Goal: Task Accomplishment & Management: Use online tool/utility

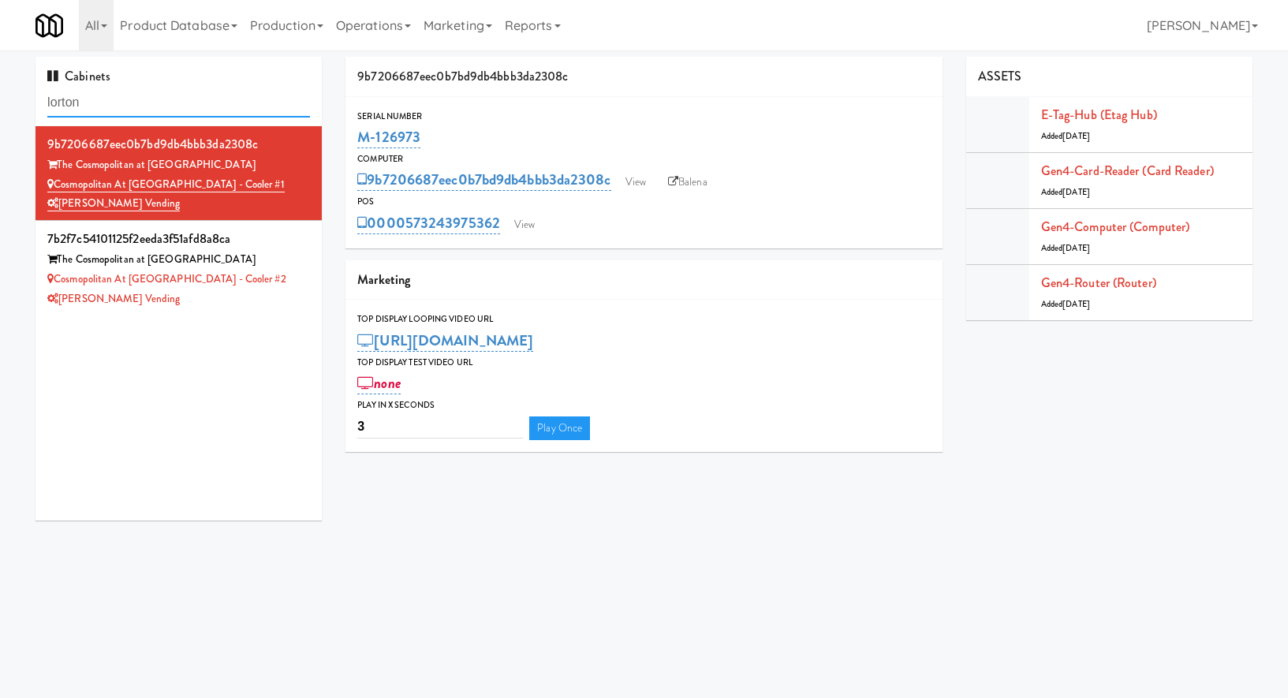
click at [211, 100] on input "lorton" at bounding box center [178, 102] width 263 height 29
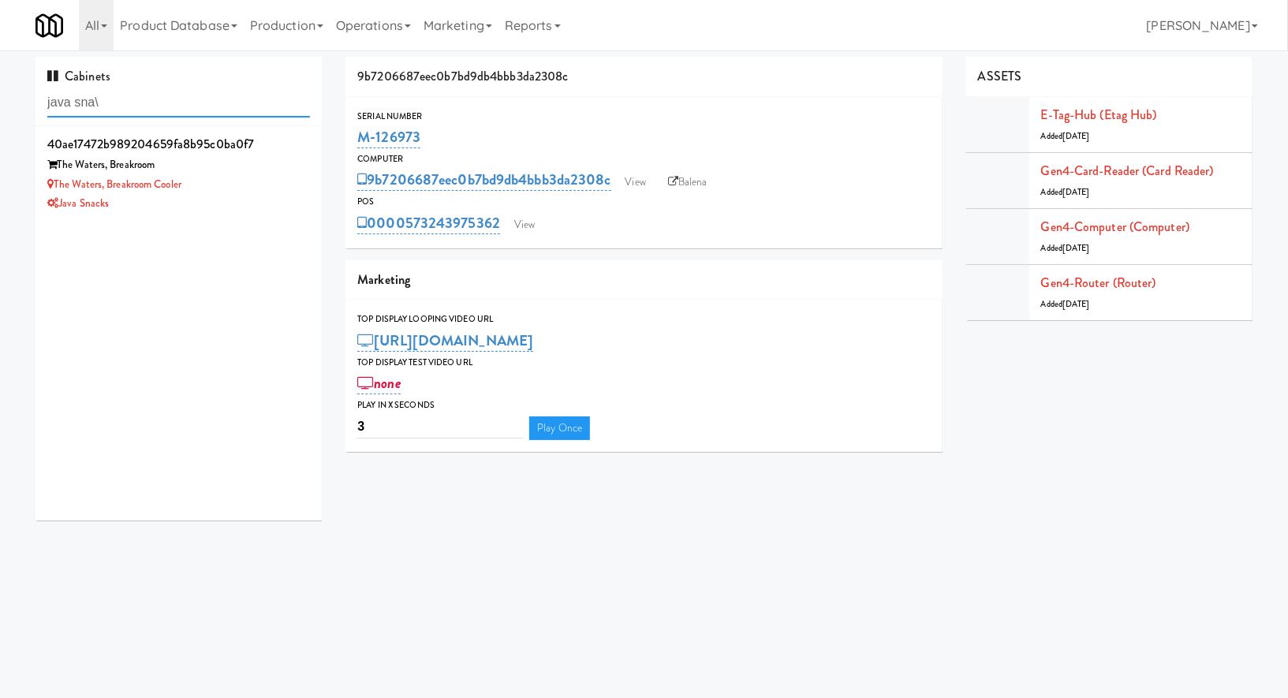
type input "java sna"
click at [260, 189] on div "The Waters, Breakroom Cooler" at bounding box center [178, 185] width 263 height 20
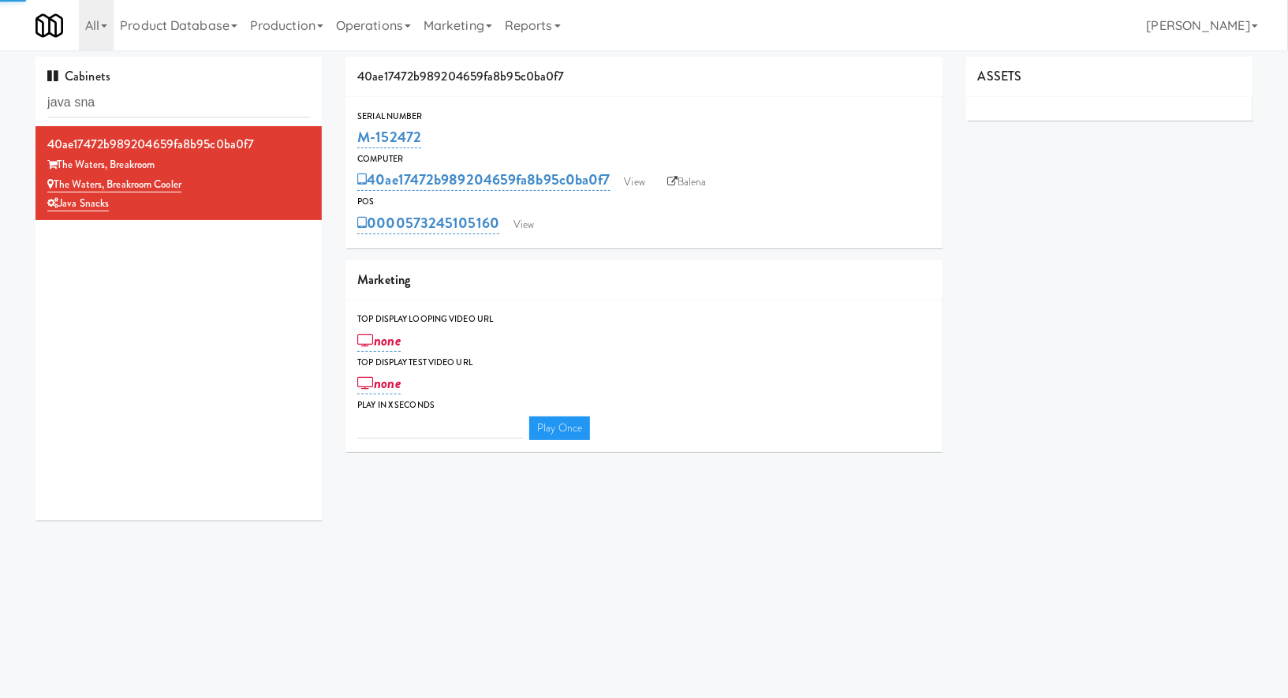
type input "3"
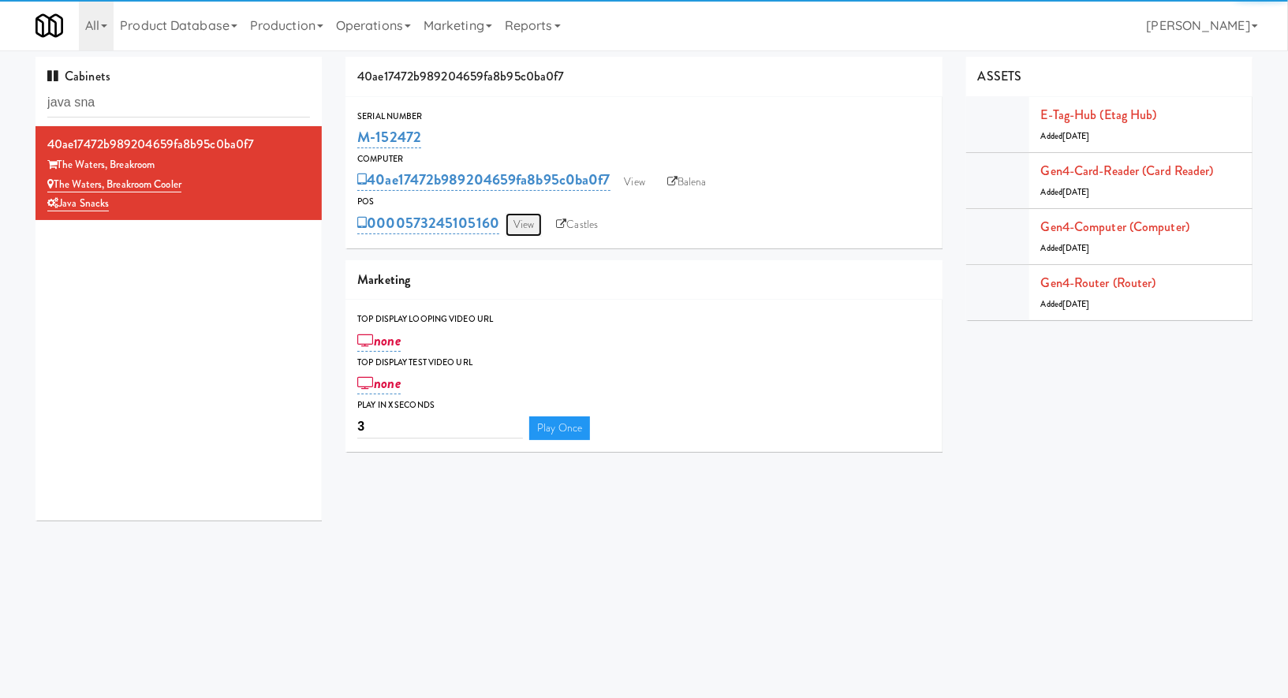
click at [535, 224] on link "View" at bounding box center [524, 225] width 36 height 24
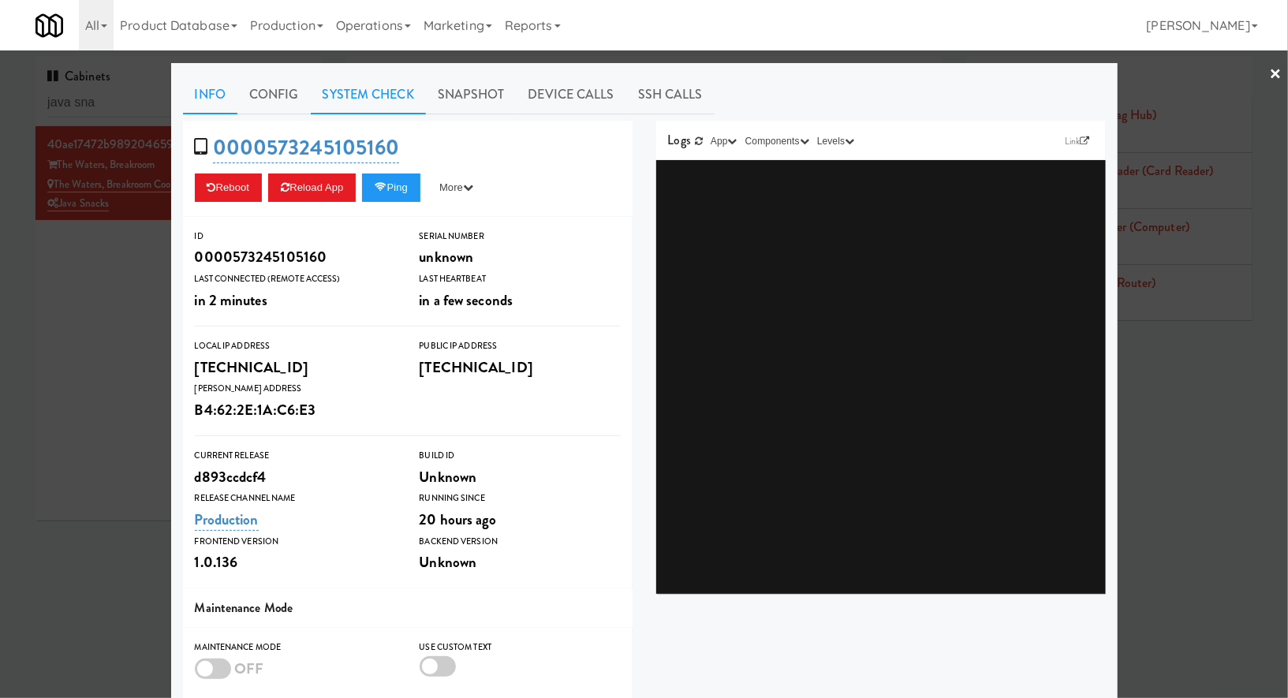
click at [401, 105] on link "System Check" at bounding box center [368, 94] width 115 height 39
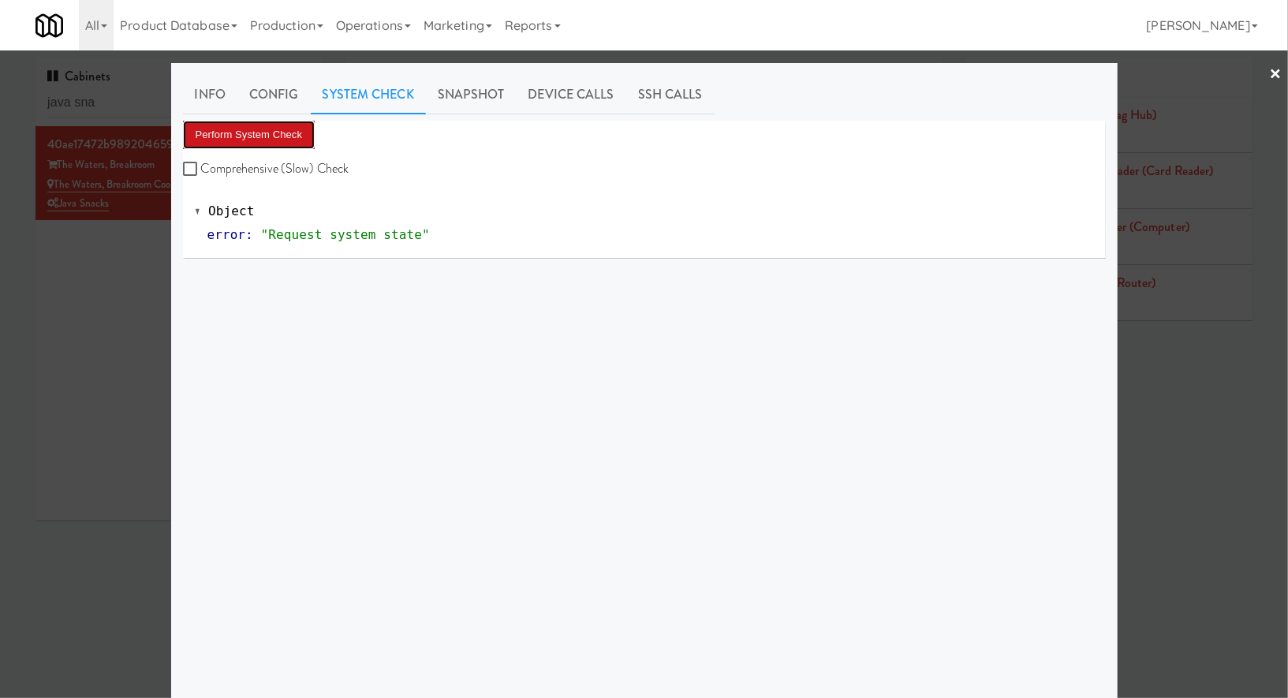
click at [294, 131] on button "Perform System Check" at bounding box center [249, 135] width 133 height 28
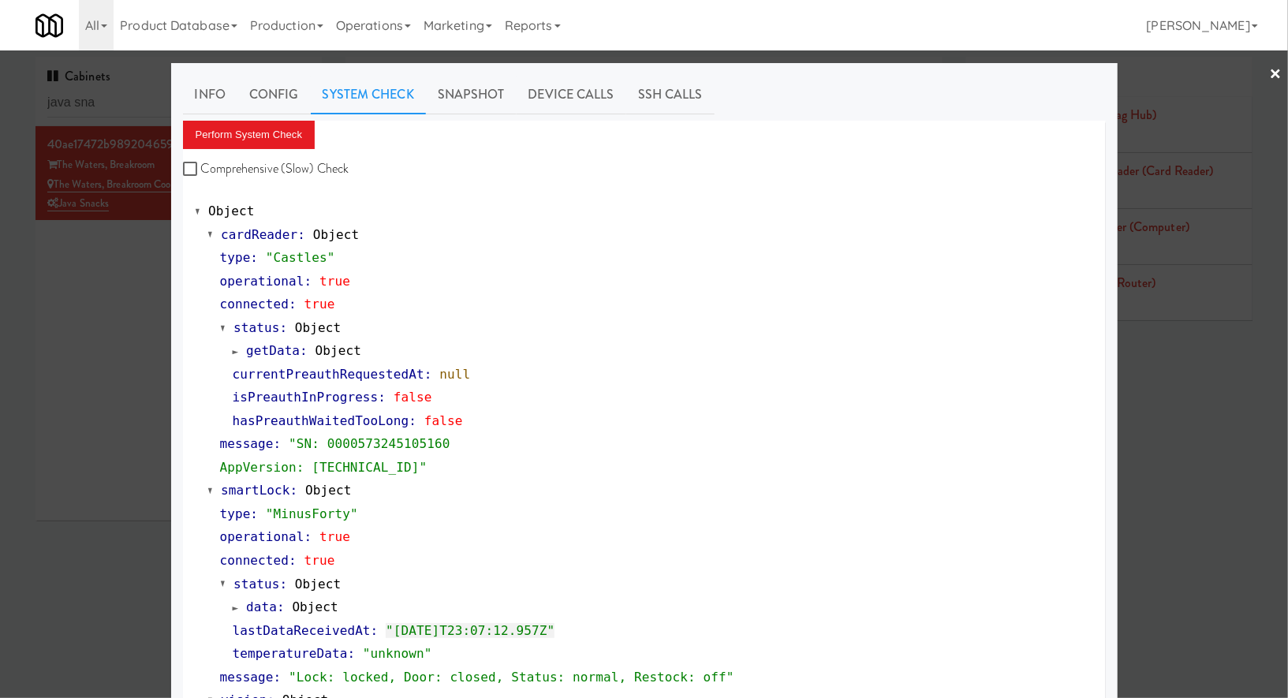
click at [80, 301] on div at bounding box center [644, 349] width 1288 height 698
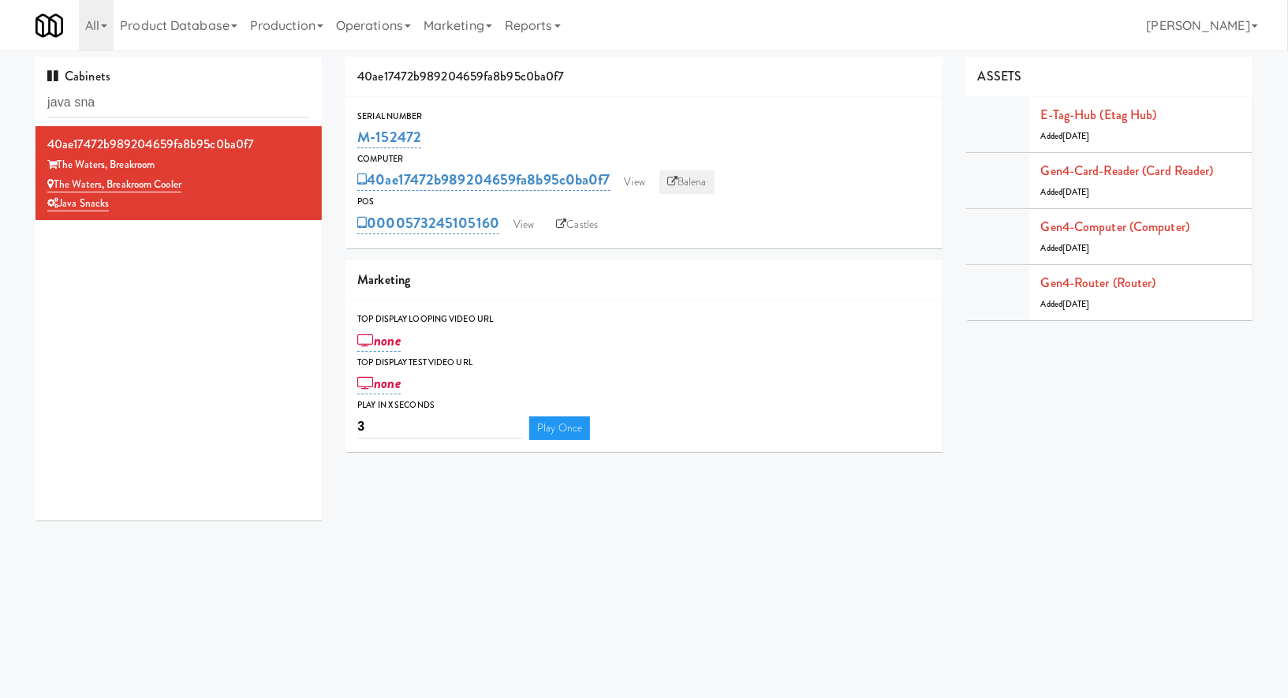
click at [674, 186] on icon at bounding box center [672, 182] width 10 height 10
click at [521, 219] on link "View" at bounding box center [524, 225] width 36 height 24
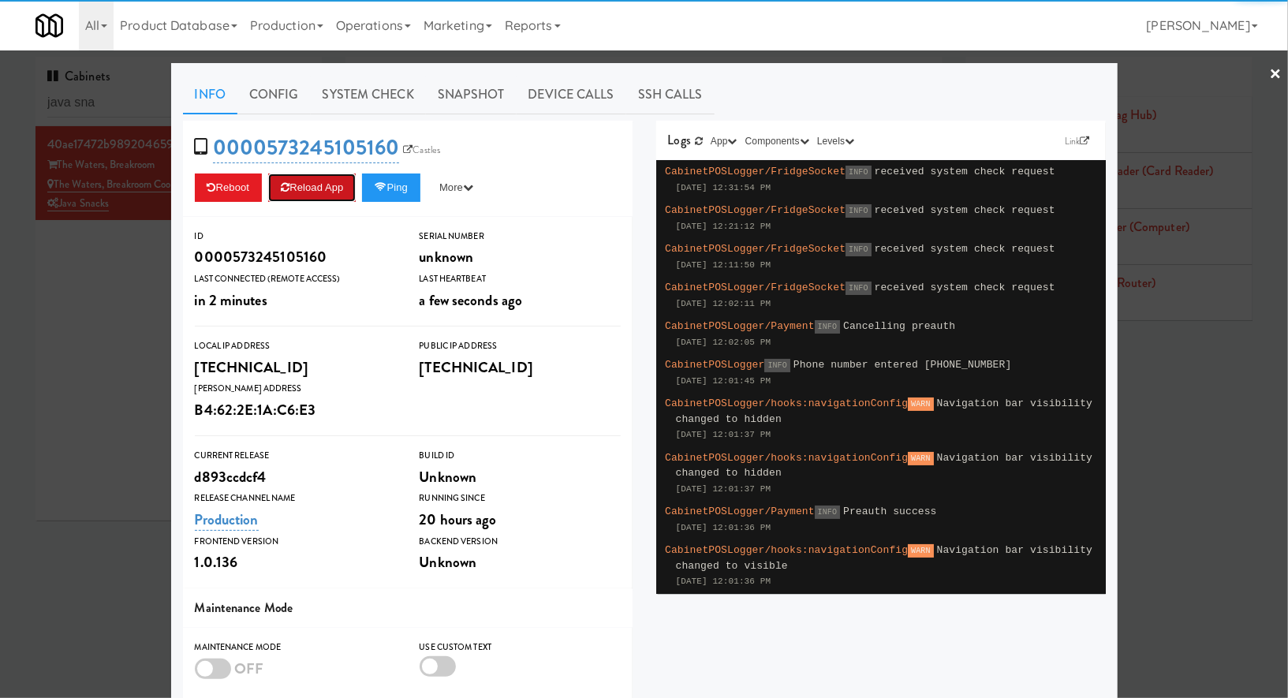
click at [332, 181] on button "Reload App" at bounding box center [312, 188] width 88 height 28
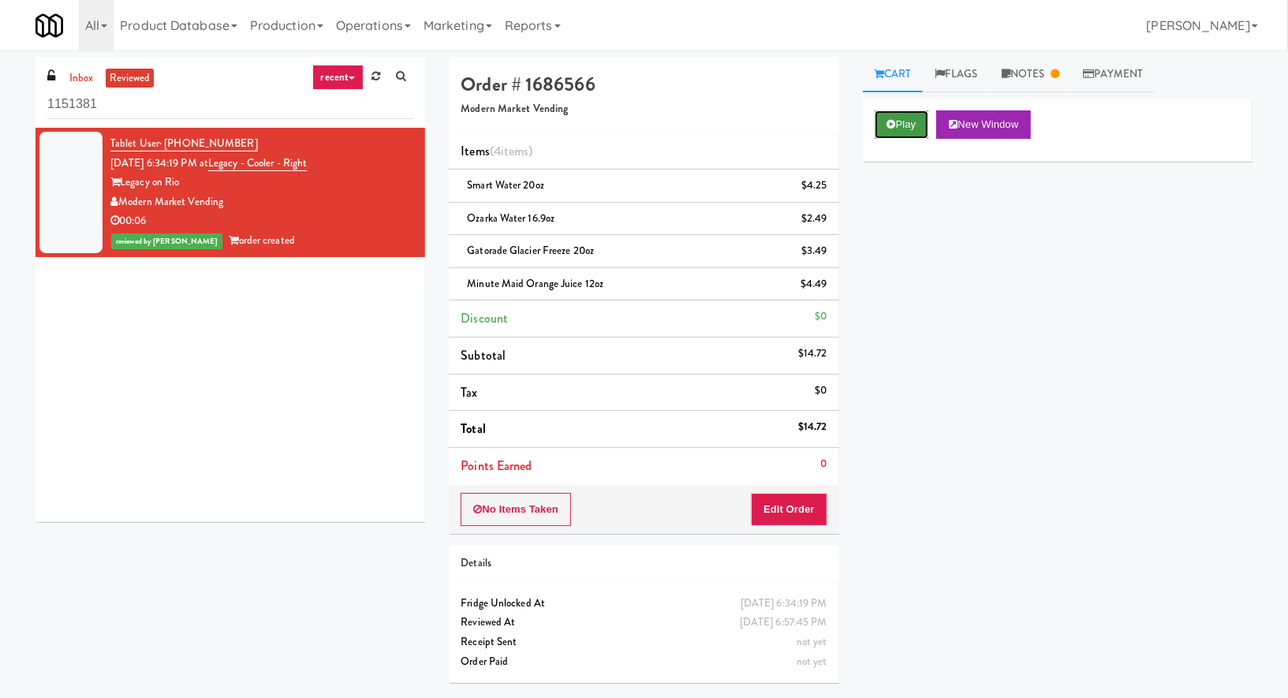
click at [914, 129] on button "Play" at bounding box center [902, 124] width 54 height 28
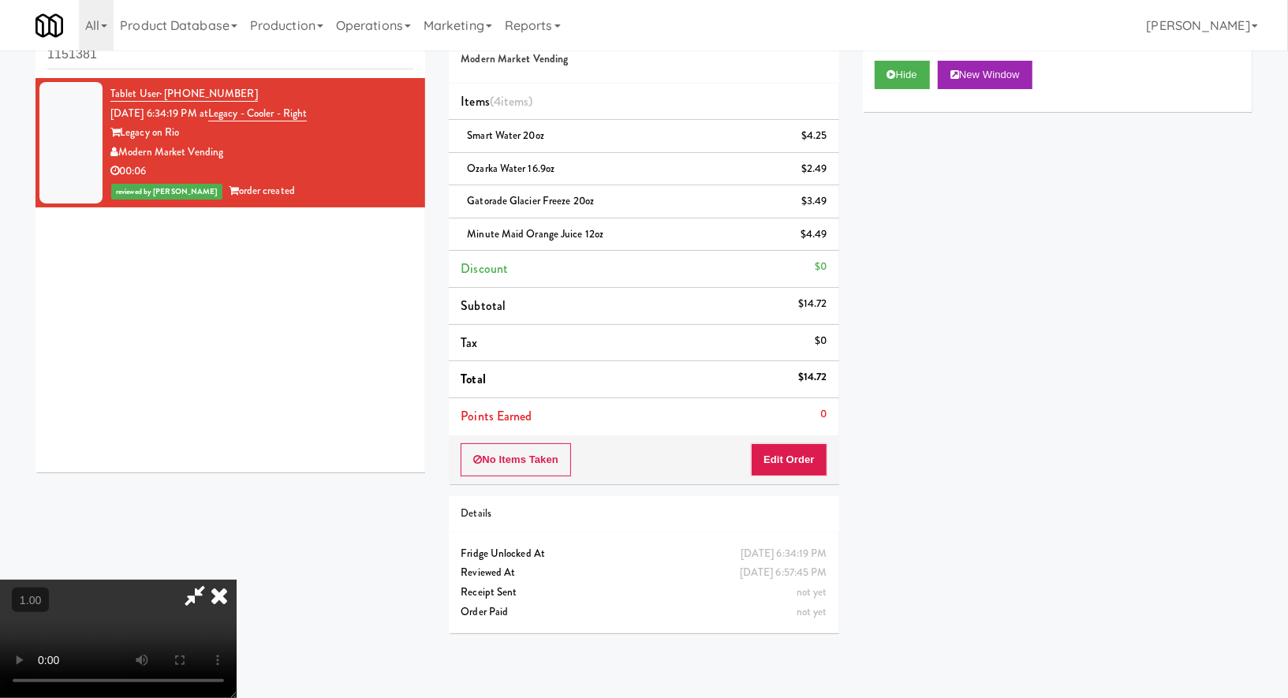
click at [237, 580] on icon at bounding box center [219, 596] width 35 height 32
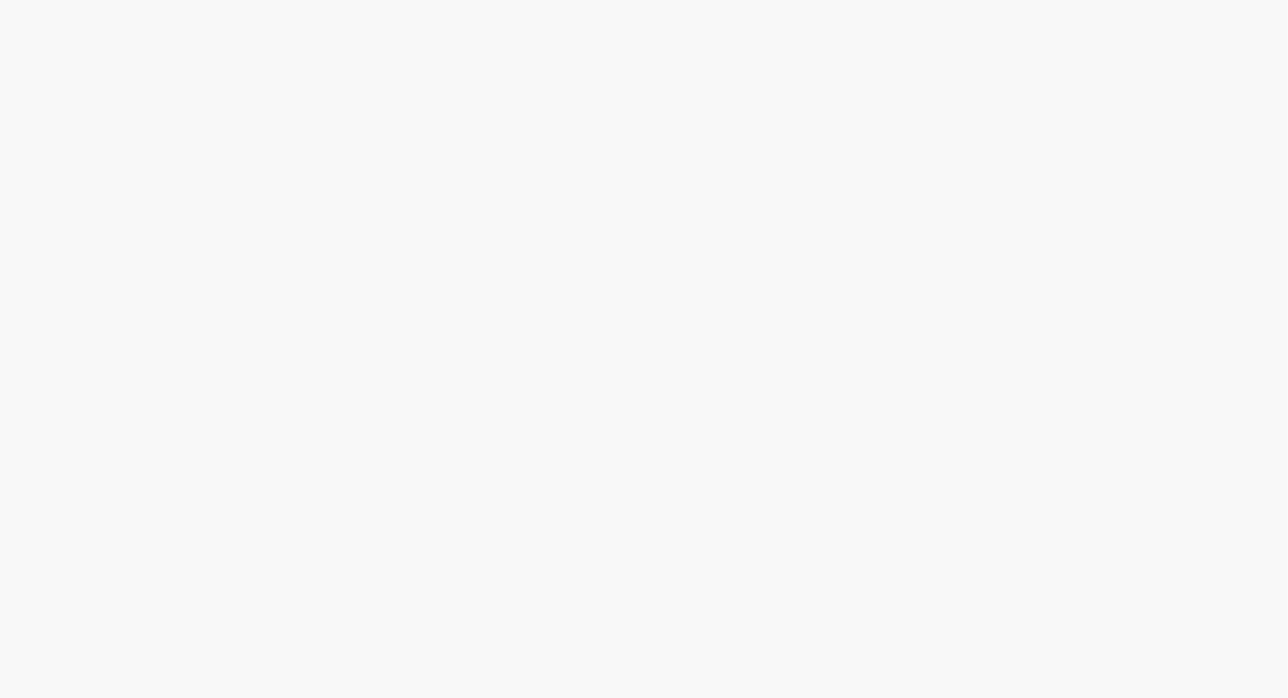
scroll to position [50, 0]
